Goal: Information Seeking & Learning: Learn about a topic

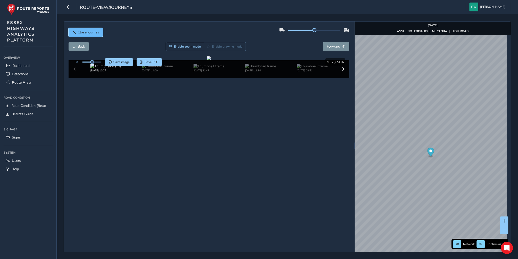
click at [85, 31] on span "Close journey" at bounding box center [88, 32] width 21 height 5
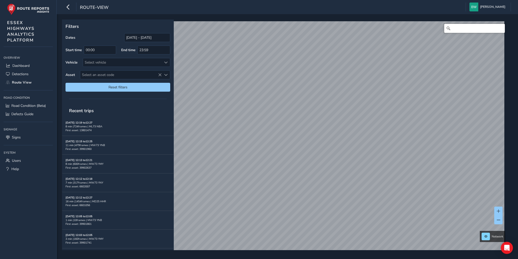
click at [458, 28] on input "Search" at bounding box center [474, 28] width 61 height 9
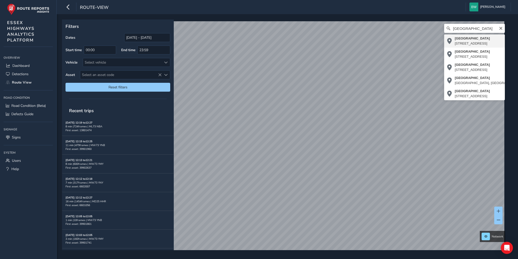
type input "[STREET_ADDRESS]"
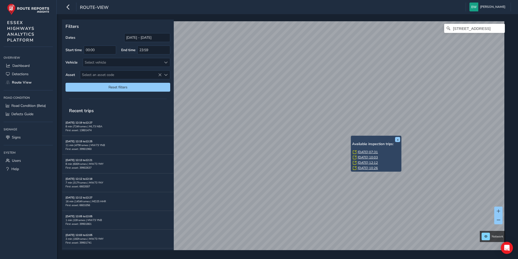
click at [369, 151] on link "[DATE] 07:31" at bounding box center [367, 152] width 20 height 5
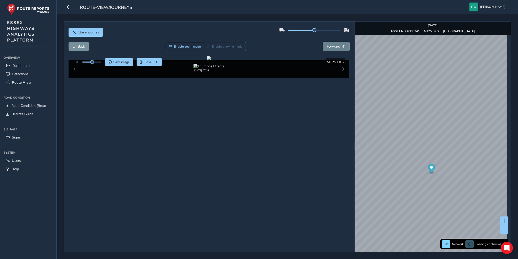
click at [332, 45] on span "Forward" at bounding box center [333, 46] width 13 height 5
click at [80, 45] on span "Back" at bounding box center [81, 46] width 7 height 5
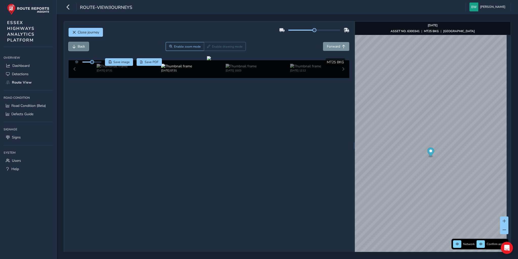
click at [80, 45] on span "Back" at bounding box center [81, 46] width 7 height 5
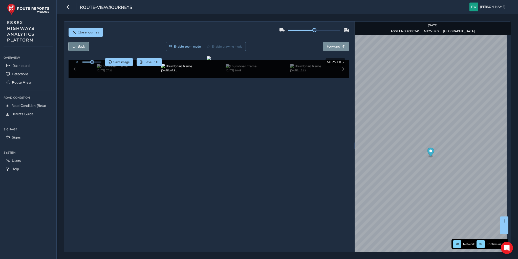
click at [80, 45] on span "Back" at bounding box center [81, 46] width 7 height 5
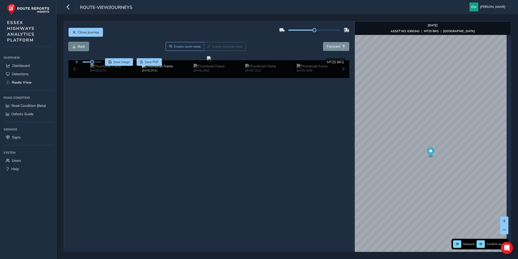
click at [80, 45] on span "Back" at bounding box center [81, 46] width 7 height 5
drag, startPoint x: 92, startPoint y: 62, endPoint x: 101, endPoint y: 63, distance: 8.9
click at [101, 63] on span at bounding box center [100, 62] width 4 height 4
click at [171, 68] on img at bounding box center [176, 66] width 31 height 5
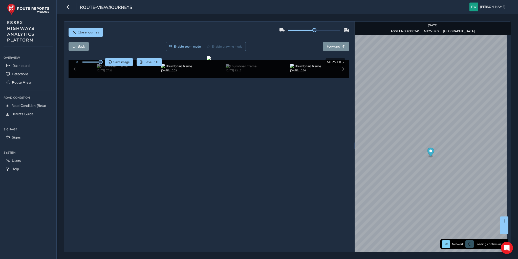
click at [297, 68] on img at bounding box center [305, 66] width 31 height 5
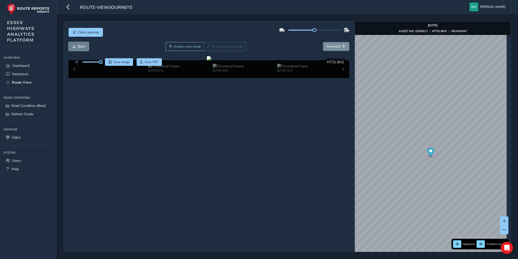
click at [81, 46] on span "Back" at bounding box center [81, 46] width 7 height 5
click at [284, 68] on img at bounding box center [294, 66] width 31 height 5
click at [212, 68] on img at bounding box center [208, 66] width 31 height 5
click at [172, 68] on img at bounding box center [176, 66] width 31 height 5
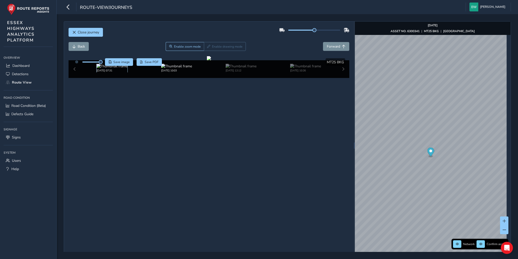
click at [106, 68] on img at bounding box center [112, 66] width 31 height 5
click at [80, 31] on span "Close journey" at bounding box center [88, 32] width 21 height 5
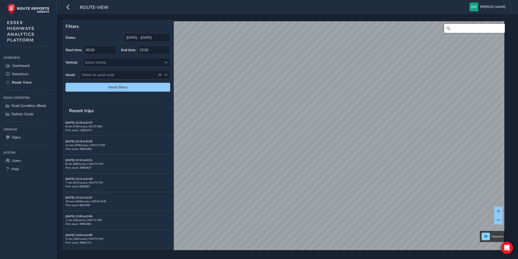
click at [463, 26] on input "Search" at bounding box center [474, 28] width 61 height 9
type input "[STREET_ADDRESS]"
click at [140, 39] on input "[DATE] - [DATE]" at bounding box center [147, 37] width 46 height 9
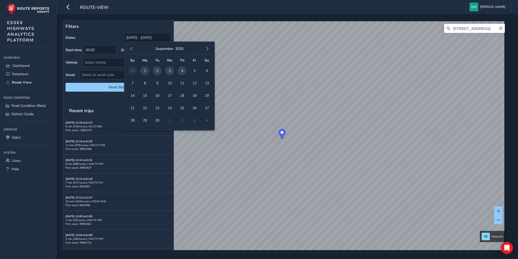
click at [499, 30] on icon "Clear" at bounding box center [500, 28] width 3 height 3
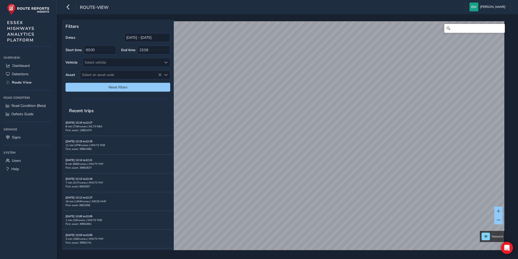
click at [480, 30] on input "Search" at bounding box center [474, 28] width 61 height 9
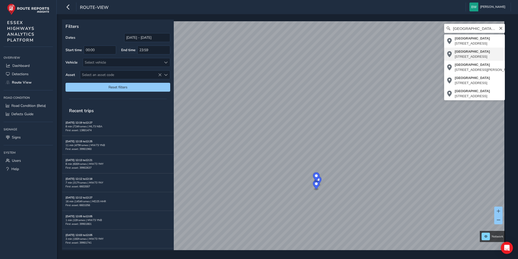
type input "[STREET_ADDRESS]"
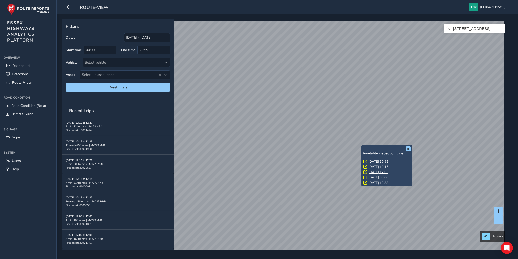
click at [377, 161] on link "[DATE] 10:52" at bounding box center [378, 161] width 20 height 5
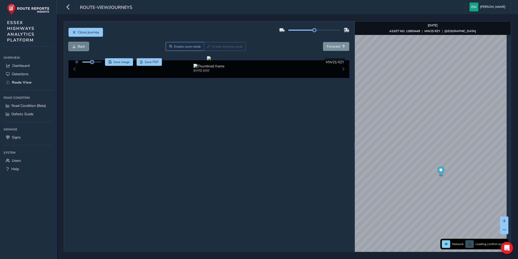
click at [80, 44] on span "Back" at bounding box center [81, 46] width 7 height 5
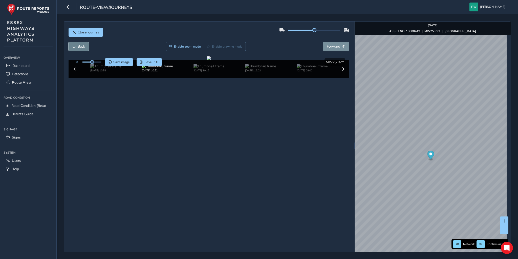
click at [80, 44] on span "Back" at bounding box center [81, 46] width 7 height 5
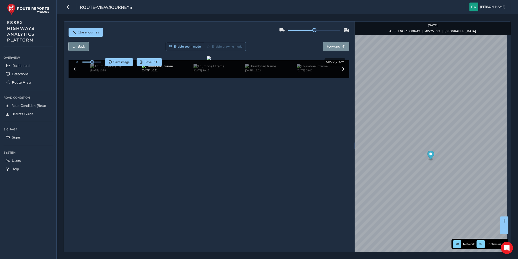
click at [80, 44] on span "Back" at bounding box center [81, 46] width 7 height 5
